Goal: Task Accomplishment & Management: Manage account settings

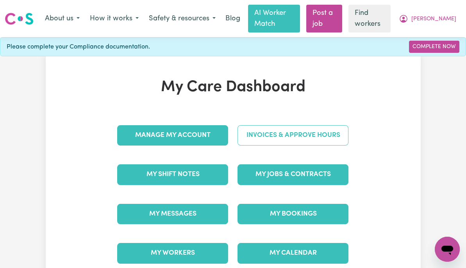
click at [341, 137] on link "Invoices & Approve Hours" at bounding box center [292, 135] width 111 height 20
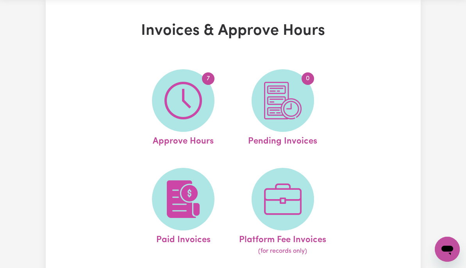
scroll to position [43, 0]
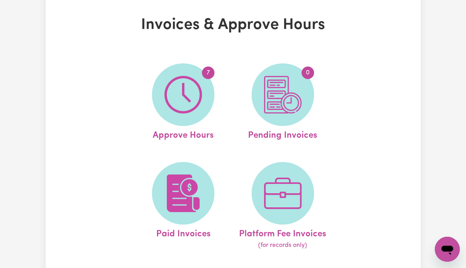
click at [187, 99] on img at bounding box center [182, 94] width 37 height 37
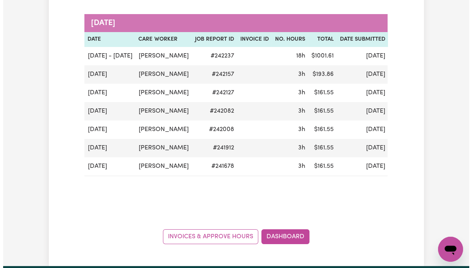
scroll to position [113, 0]
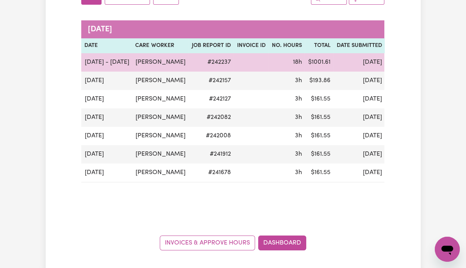
click at [388, 67] on span "submitted" at bounding box center [405, 62] width 34 height 9
click at [428, 68] on button "Actions" at bounding box center [443, 62] width 30 height 12
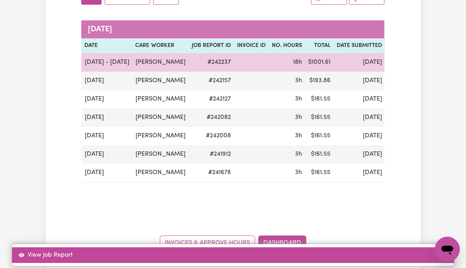
click at [433, 247] on link "View Job Report" at bounding box center [233, 255] width 442 height 16
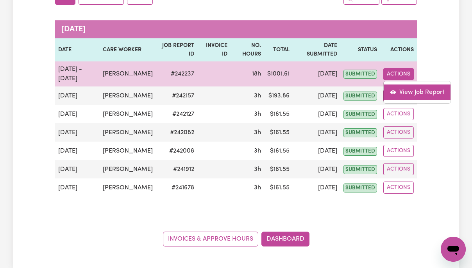
select select "pm"
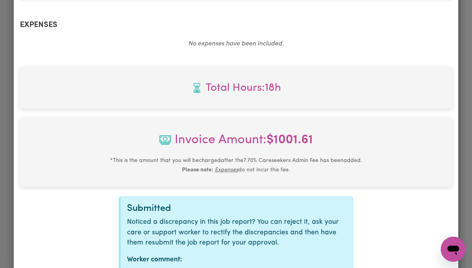
scroll to position [811, 0]
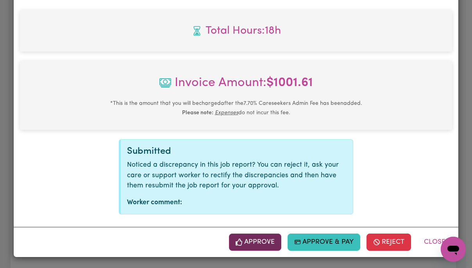
click at [255, 241] on button "Approve" at bounding box center [255, 241] width 52 height 17
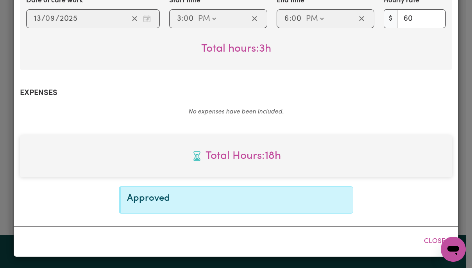
scroll to position [685, 0]
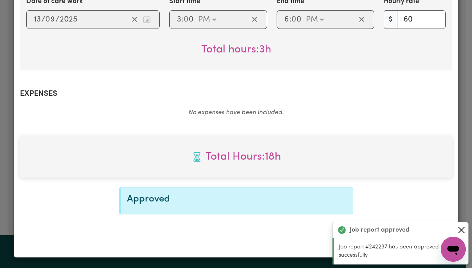
click at [465, 229] on button "Close" at bounding box center [461, 229] width 9 height 9
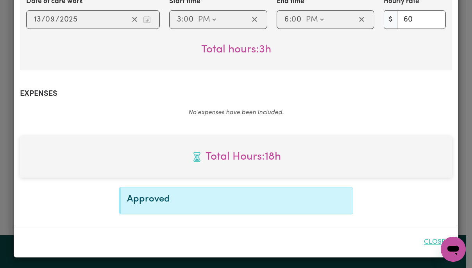
click at [436, 244] on button "Close" at bounding box center [434, 241] width 35 height 17
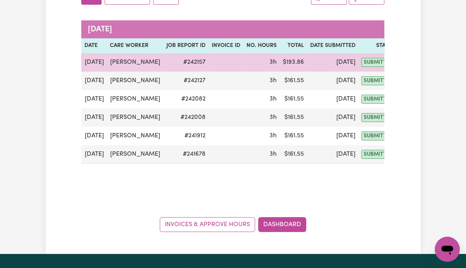
click at [405, 62] on button "Actions" at bounding box center [416, 62] width 30 height 12
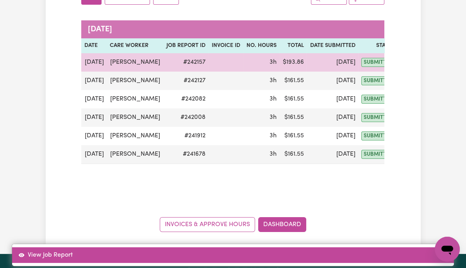
click at [431, 247] on link "View Job Report" at bounding box center [233, 255] width 442 height 16
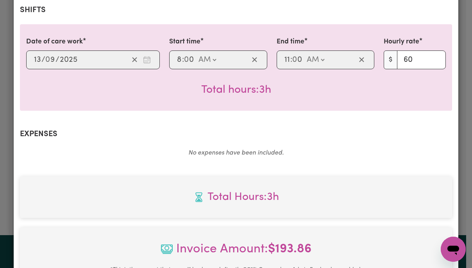
scroll to position [334, 0]
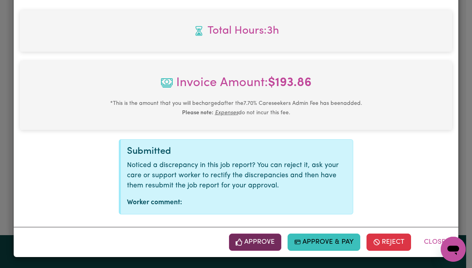
click at [251, 237] on button "Approve" at bounding box center [255, 241] width 52 height 17
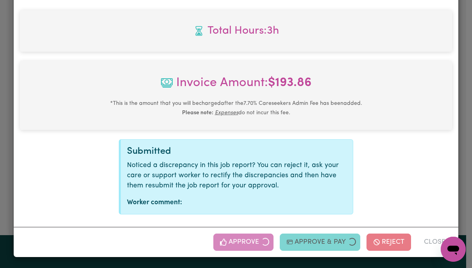
scroll to position [208, 0]
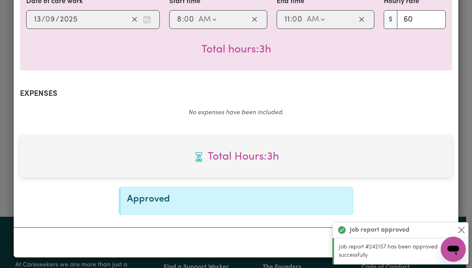
click at [466, 233] on div "Job report approved" at bounding box center [400, 230] width 136 height 16
click at [465, 228] on button "Close" at bounding box center [461, 229] width 9 height 9
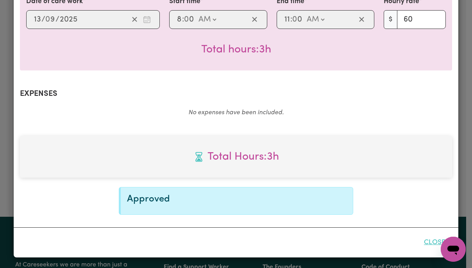
click at [435, 247] on button "Close" at bounding box center [434, 242] width 35 height 17
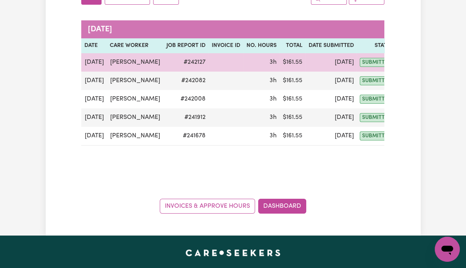
click at [405, 62] on button "Actions" at bounding box center [415, 62] width 30 height 12
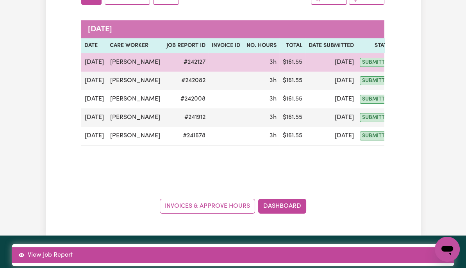
click at [431, 247] on link "View Job Report" at bounding box center [233, 255] width 442 height 16
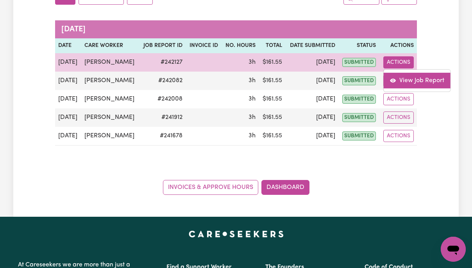
select select "pm"
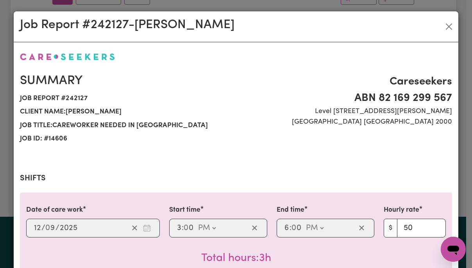
click at [462, 253] on div "Open messaging window" at bounding box center [452, 248] width 23 height 23
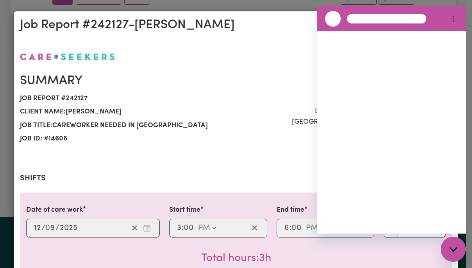
scroll to position [0, 0]
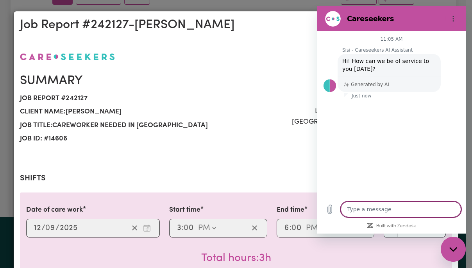
click at [460, 255] on div "Close messaging window" at bounding box center [452, 248] width 23 height 23
type textarea "x"
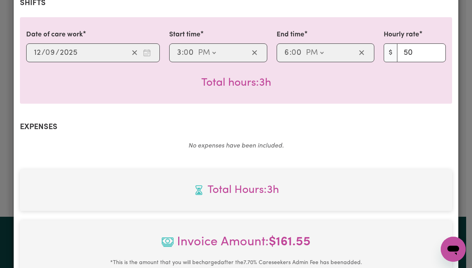
scroll to position [334, 0]
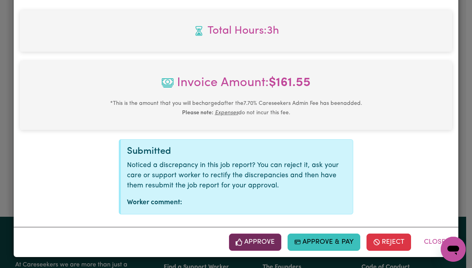
click at [255, 244] on button "Approve" at bounding box center [255, 241] width 52 height 17
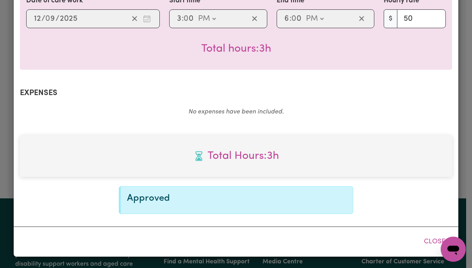
scroll to position [208, 0]
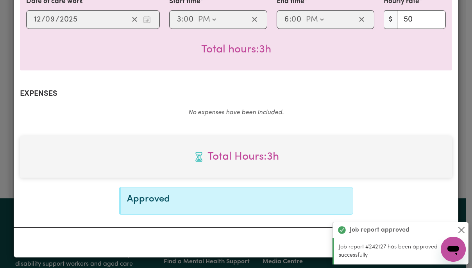
click at [464, 230] on button "Close" at bounding box center [461, 229] width 9 height 9
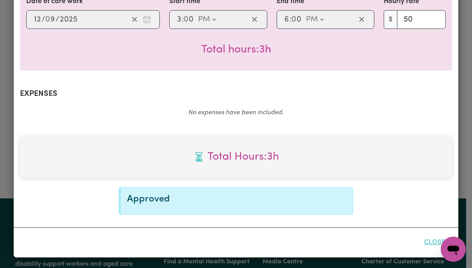
click at [432, 244] on button "Close" at bounding box center [434, 242] width 35 height 17
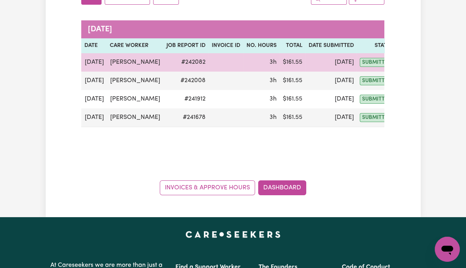
click at [400, 65] on button "Actions" at bounding box center [415, 62] width 30 height 12
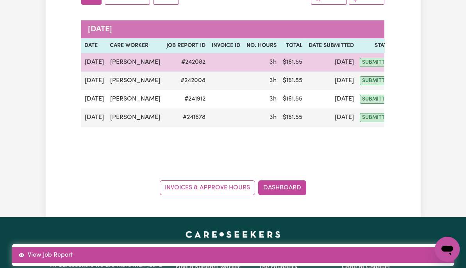
click at [426, 247] on link "View Job Report" at bounding box center [233, 255] width 442 height 16
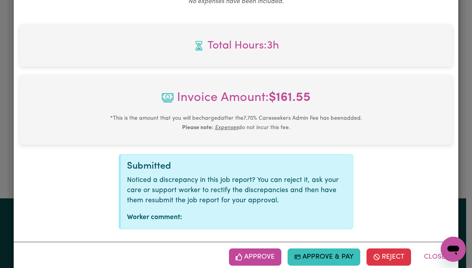
scroll to position [334, 0]
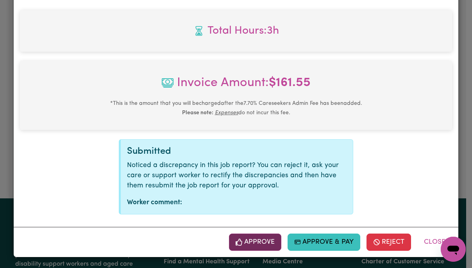
click at [253, 244] on button "Approve" at bounding box center [255, 241] width 52 height 17
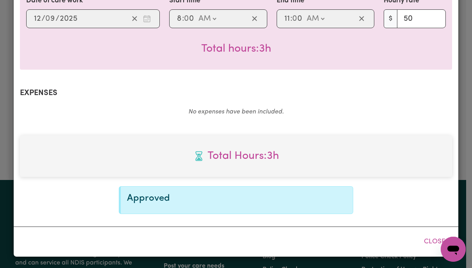
scroll to position [208, 0]
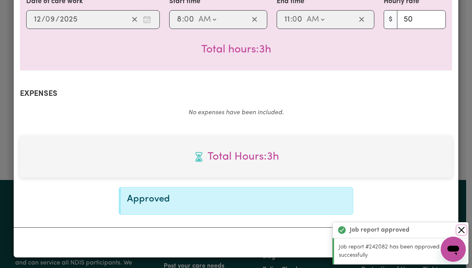
click at [464, 229] on button "Close" at bounding box center [461, 229] width 9 height 9
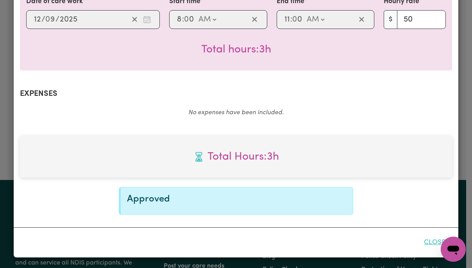
click at [432, 244] on button "Close" at bounding box center [434, 242] width 35 height 17
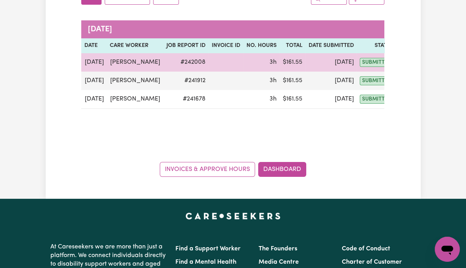
click at [400, 63] on button "Actions" at bounding box center [415, 62] width 30 height 12
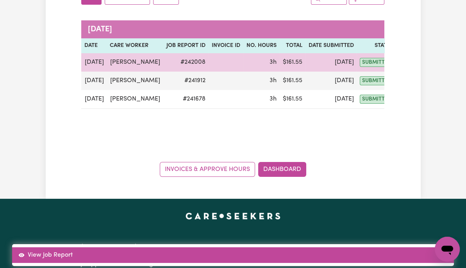
click at [439, 247] on link "View Job Report" at bounding box center [233, 255] width 442 height 16
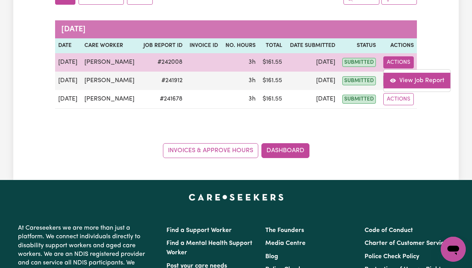
select select "pm"
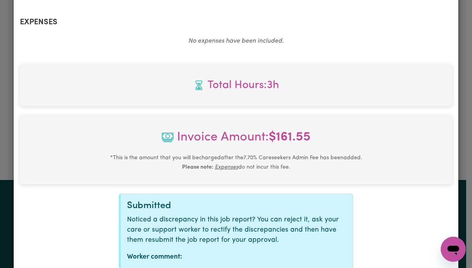
scroll to position [334, 0]
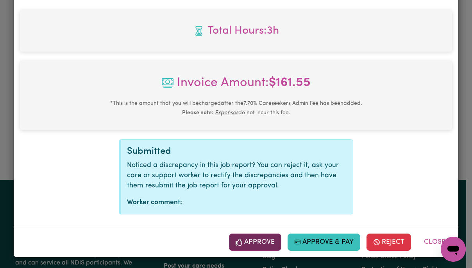
click at [263, 246] on button "Approve" at bounding box center [255, 241] width 52 height 17
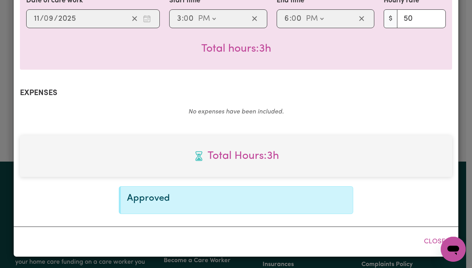
scroll to position [208, 0]
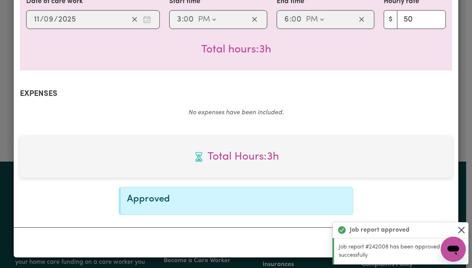
click at [459, 228] on button "Close" at bounding box center [461, 229] width 9 height 9
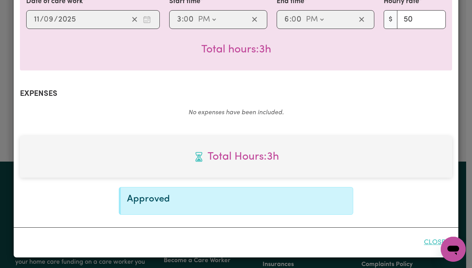
click at [436, 242] on button "Close" at bounding box center [434, 242] width 35 height 17
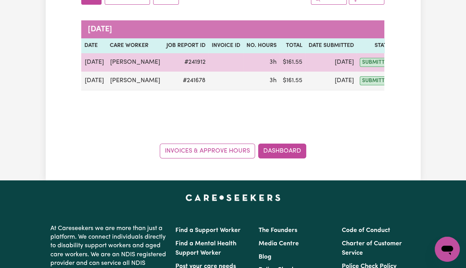
click at [405, 62] on button "Actions" at bounding box center [415, 62] width 30 height 12
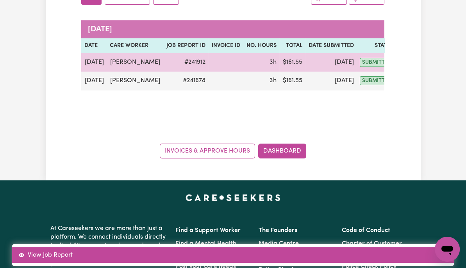
click at [436, 247] on link "View Job Report" at bounding box center [233, 255] width 442 height 16
select select "pm"
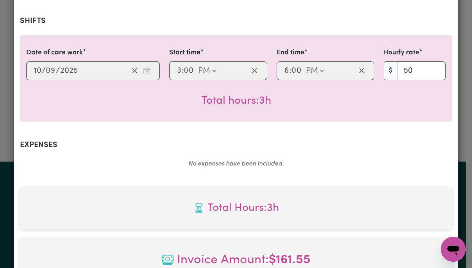
scroll to position [334, 0]
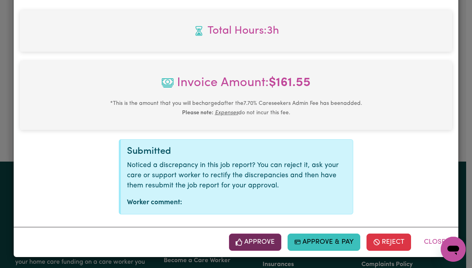
click at [251, 237] on button "Approve" at bounding box center [255, 241] width 52 height 17
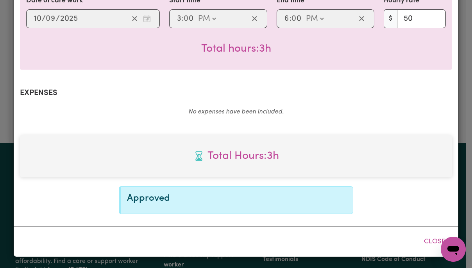
scroll to position [208, 0]
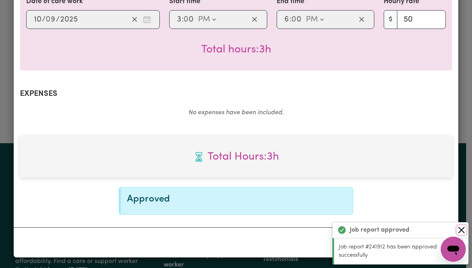
click at [460, 233] on button "Close" at bounding box center [461, 229] width 9 height 9
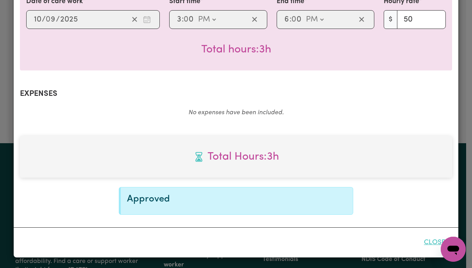
click at [432, 244] on button "Close" at bounding box center [434, 242] width 35 height 17
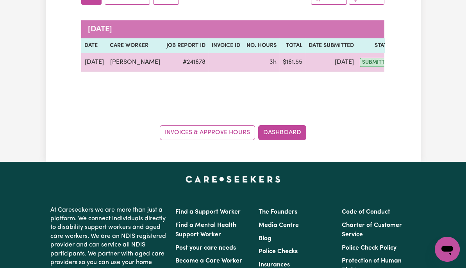
click at [405, 62] on button "Actions" at bounding box center [415, 62] width 30 height 12
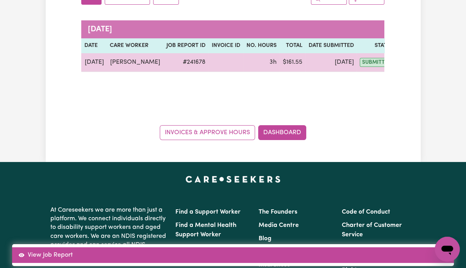
click at [436, 247] on link "View Job Report" at bounding box center [233, 255] width 442 height 16
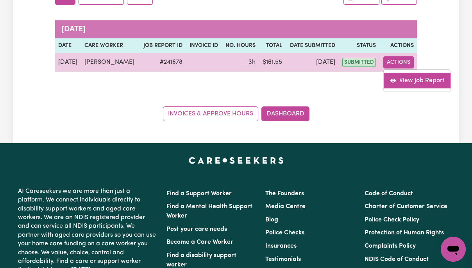
select select "pm"
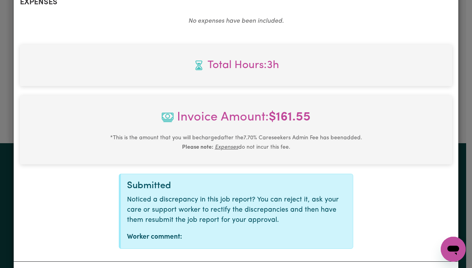
scroll to position [334, 0]
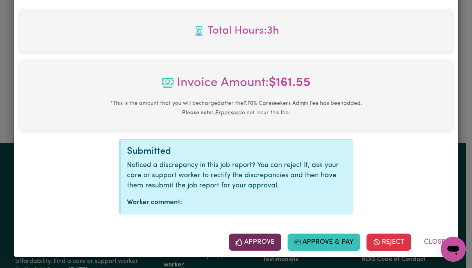
click at [255, 242] on button "Approve" at bounding box center [255, 241] width 52 height 17
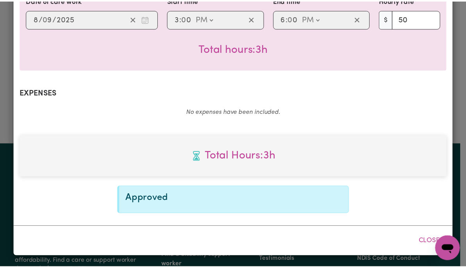
scroll to position [208, 0]
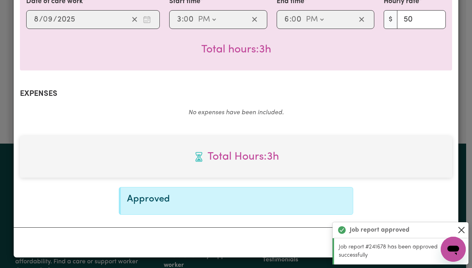
click at [463, 225] on button "Close" at bounding box center [461, 229] width 9 height 9
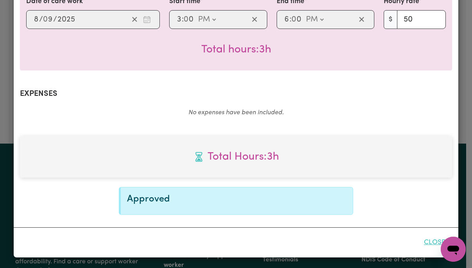
click at [433, 244] on button "Close" at bounding box center [434, 242] width 35 height 17
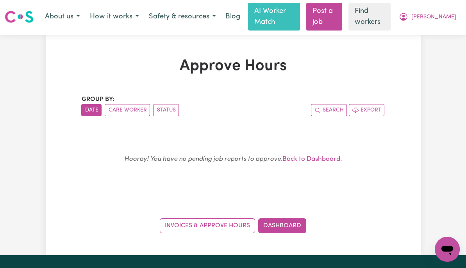
scroll to position [0, 0]
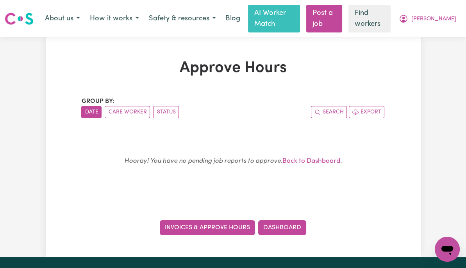
click at [232, 228] on link "Invoices & Approve Hours" at bounding box center [207, 227] width 95 height 15
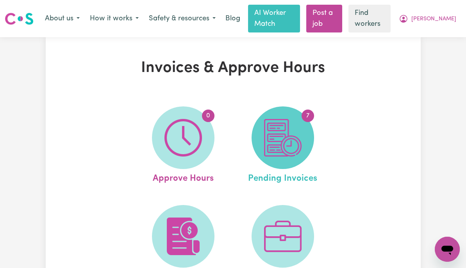
click at [301, 136] on img at bounding box center [282, 137] width 37 height 37
